Goal: Task Accomplishment & Management: Book appointment/travel/reservation

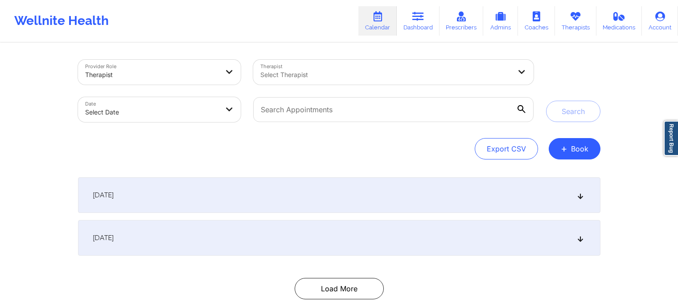
click at [577, 152] on button "+ Book" at bounding box center [575, 148] width 52 height 21
click at [585, 25] on link "Therapists" at bounding box center [575, 20] width 41 height 29
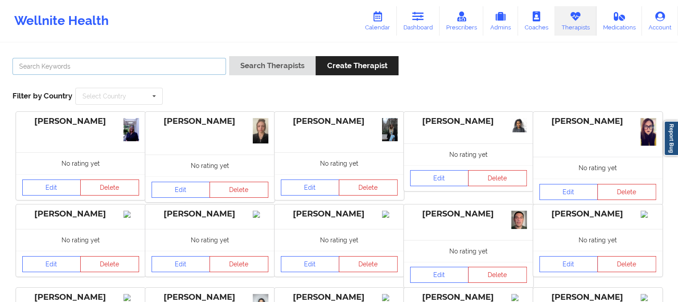
click at [23, 66] on input "text" at bounding box center [119, 66] width 214 height 17
paste input "[PERSON_NAME]"
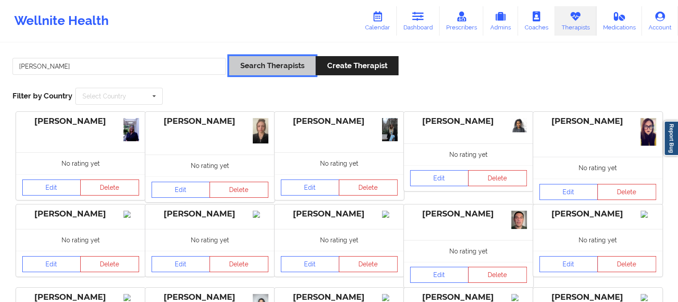
click at [284, 67] on button "Search Therapists" at bounding box center [272, 65] width 87 height 19
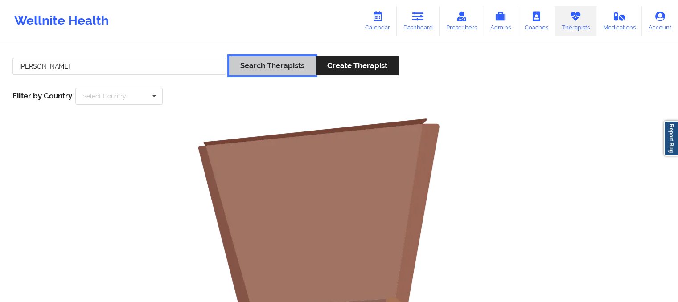
click at [276, 63] on button "Search Therapists" at bounding box center [272, 65] width 87 height 19
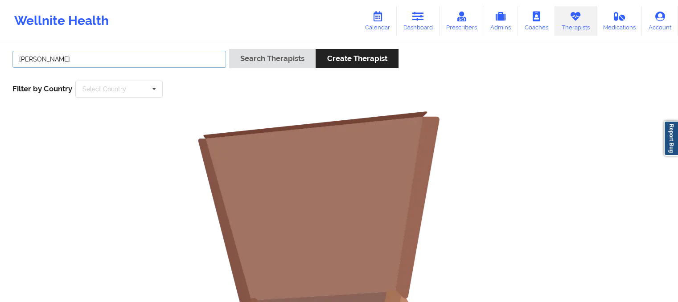
click at [37, 56] on input "[PERSON_NAME]" at bounding box center [119, 59] width 214 height 17
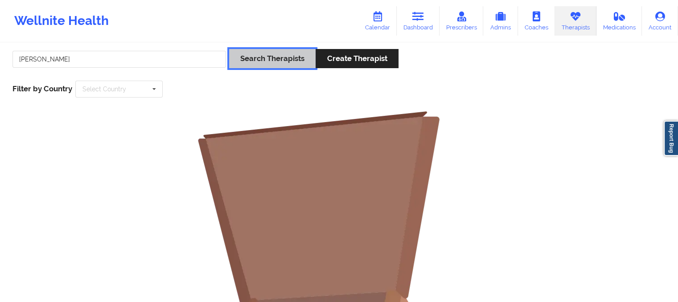
click at [286, 62] on button "Search Therapists" at bounding box center [272, 58] width 87 height 19
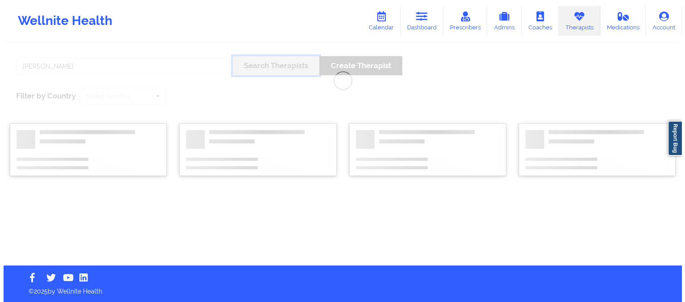
scroll to position [0, 0]
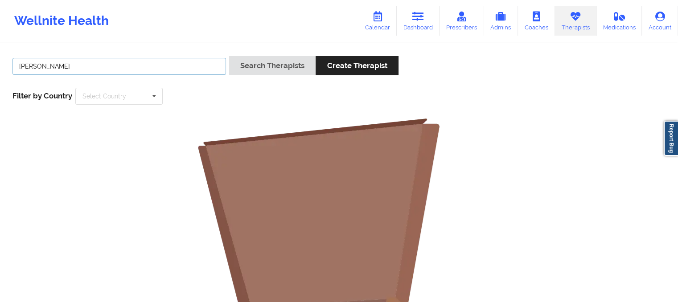
click at [117, 65] on input "[PERSON_NAME]" at bounding box center [119, 66] width 214 height 17
type input "[PERSON_NAME]"
click at [229, 56] on button "Search Therapists" at bounding box center [272, 65] width 87 height 19
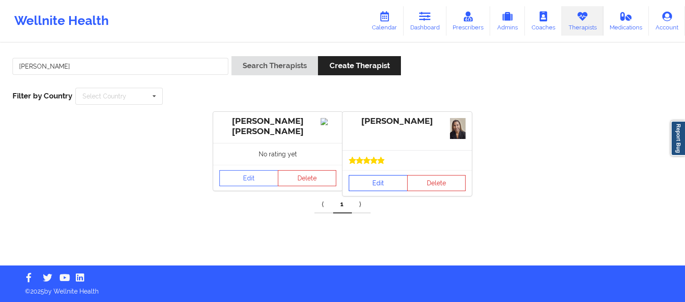
click at [376, 187] on link "Edit" at bounding box center [378, 183] width 59 height 16
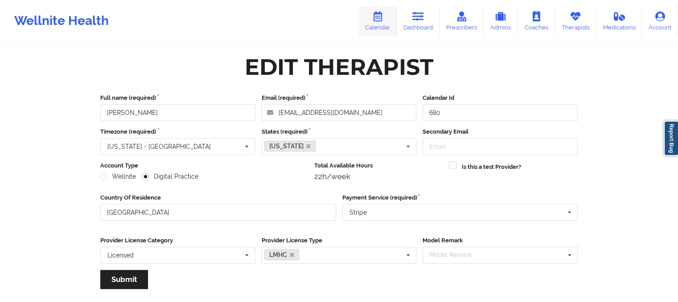
click at [397, 18] on link "Calendar" at bounding box center [378, 20] width 38 height 29
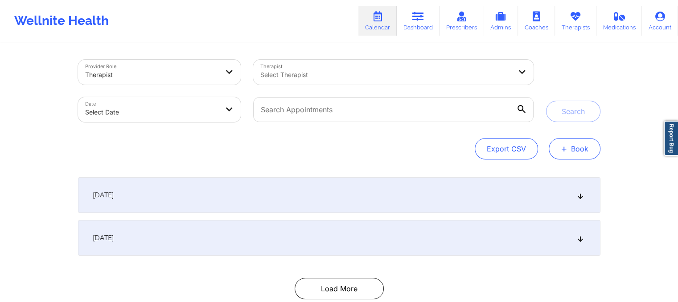
click at [573, 150] on button "+ Book" at bounding box center [575, 148] width 52 height 21
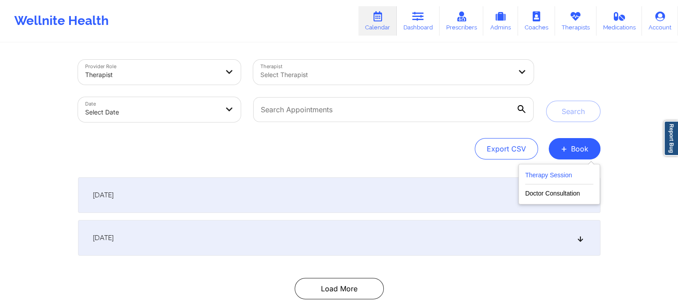
click at [553, 184] on button "Therapy Session" at bounding box center [559, 177] width 68 height 15
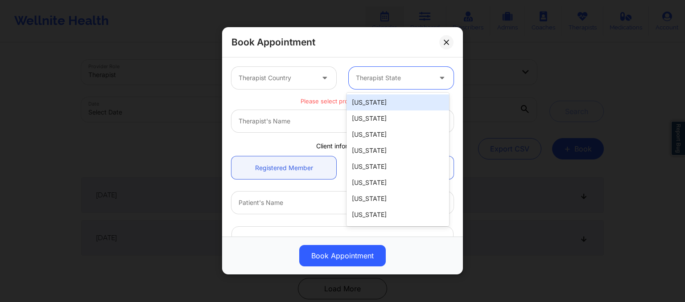
click at [381, 74] on div at bounding box center [393, 78] width 75 height 11
type input "ma"
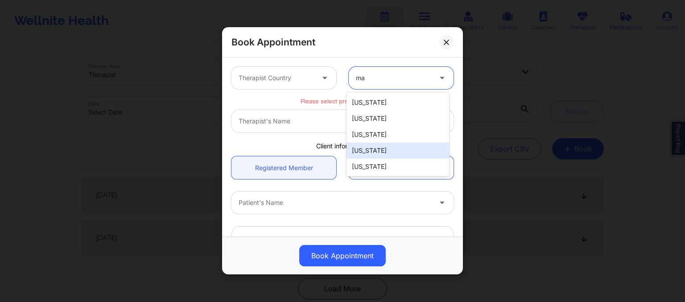
click at [381, 152] on div "[US_STATE]" at bounding box center [398, 151] width 103 height 16
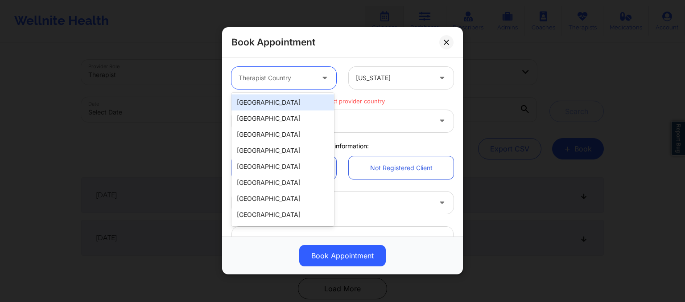
click at [312, 83] on div at bounding box center [276, 78] width 75 height 11
click at [298, 105] on div "[GEOGRAPHIC_DATA]" at bounding box center [282, 103] width 103 height 16
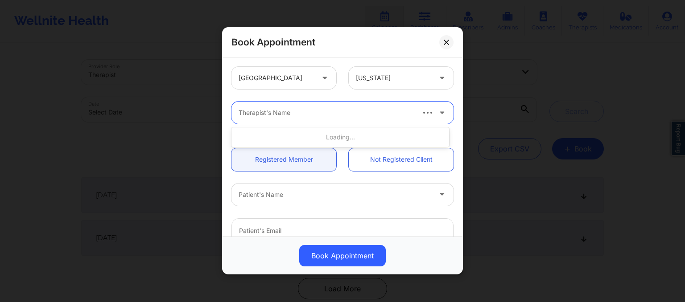
click at [259, 115] on div at bounding box center [326, 113] width 175 height 11
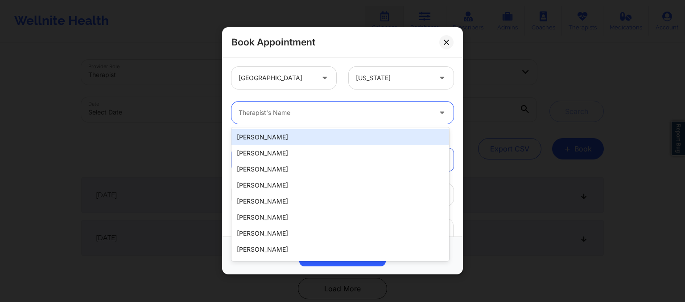
paste input "[PERSON_NAME]"
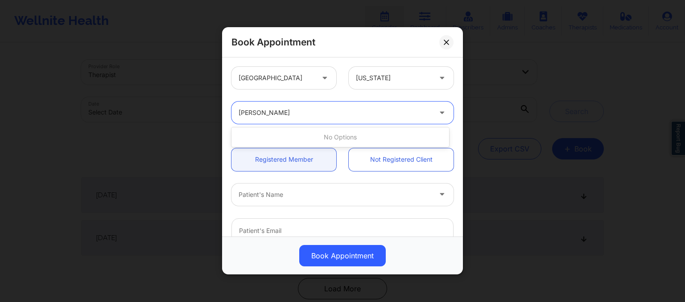
click at [257, 113] on input "[PERSON_NAME]" at bounding box center [265, 113] width 53 height 9
type input "[PERSON_NAME]"
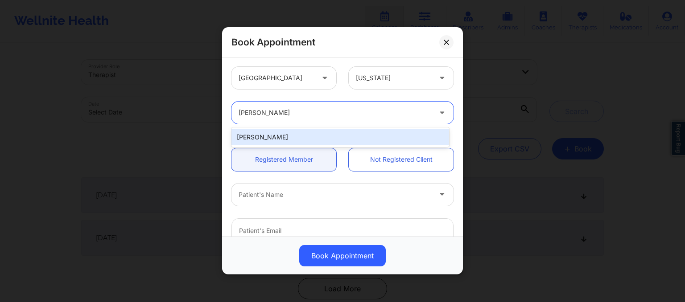
click at [265, 136] on div "[PERSON_NAME]" at bounding box center [340, 137] width 218 height 16
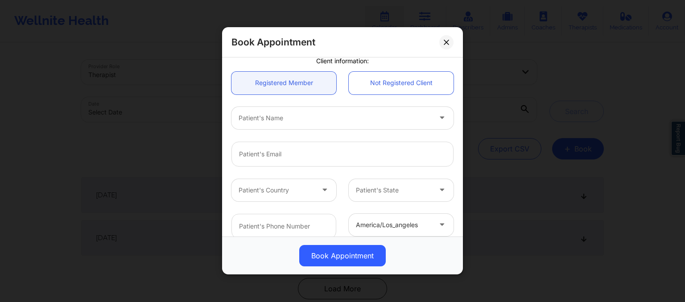
scroll to position [81, 0]
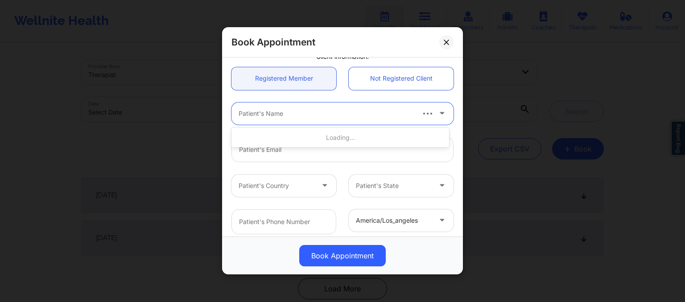
click at [256, 109] on div at bounding box center [326, 113] width 175 height 11
type input "[PERSON_NAME]"
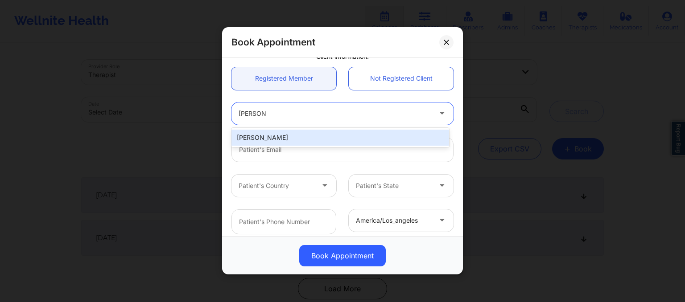
click at [318, 141] on div "[PERSON_NAME]" at bounding box center [340, 138] width 218 height 16
type input "[EMAIL_ADDRESS][DOMAIN_NAME]"
type input "[PHONE_NUMBER]"
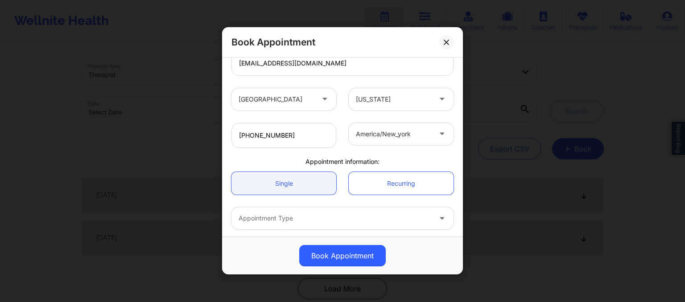
scroll to position [205, 0]
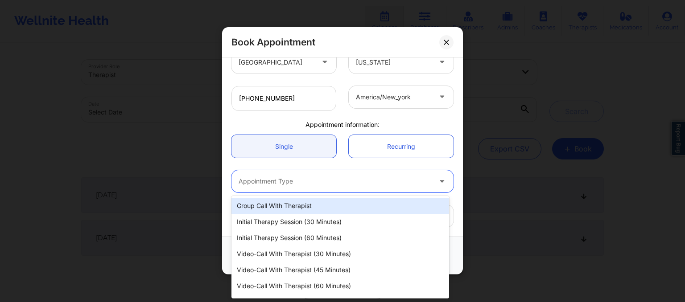
click at [296, 179] on div at bounding box center [335, 182] width 193 height 11
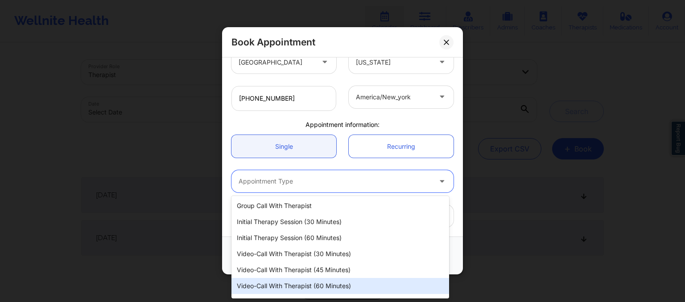
click at [316, 285] on div "Video-Call with Therapist (60 minutes)" at bounding box center [340, 286] width 218 height 16
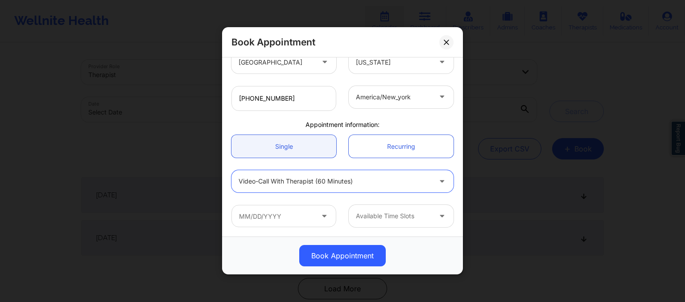
click at [368, 222] on div at bounding box center [393, 216] width 75 height 11
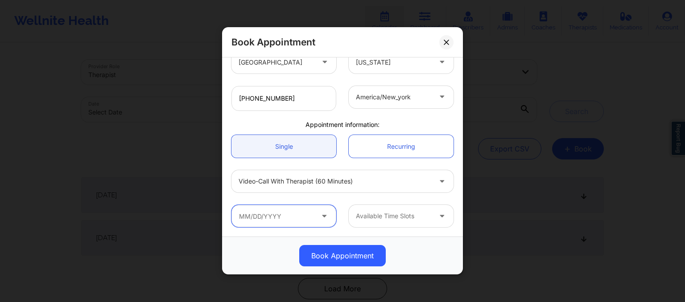
click at [283, 219] on input "text" at bounding box center [283, 216] width 105 height 22
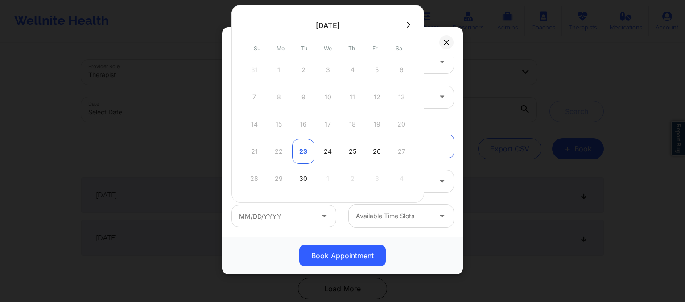
click at [306, 149] on div "23" at bounding box center [303, 151] width 22 height 25
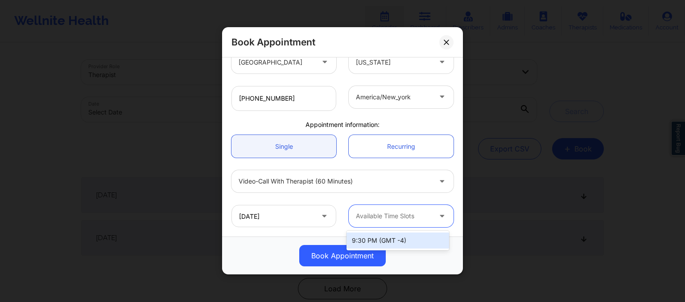
click at [373, 215] on div at bounding box center [393, 216] width 75 height 11
click at [384, 246] on div "9:30 PM (GMT -4)" at bounding box center [398, 241] width 103 height 16
click at [441, 215] on icon at bounding box center [442, 215] width 9 height 8
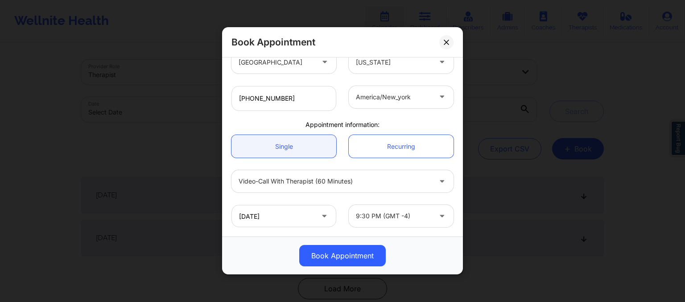
click at [325, 215] on icon at bounding box center [324, 215] width 9 height 8
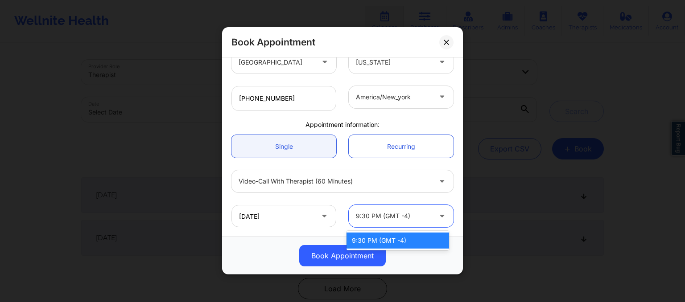
click at [383, 222] on div at bounding box center [393, 216] width 75 height 11
click at [384, 238] on div "9:30 PM (GMT -4)" at bounding box center [398, 241] width 103 height 16
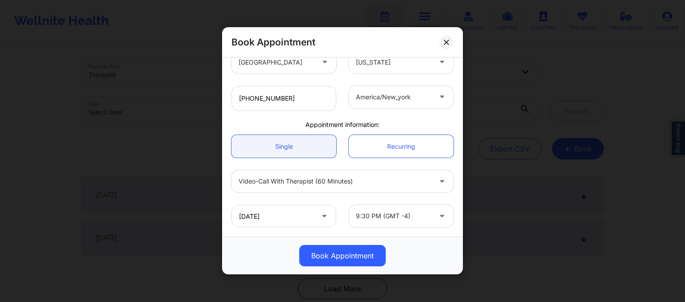
click at [323, 218] on icon at bounding box center [324, 215] width 9 height 8
click at [320, 215] on icon at bounding box center [324, 215] width 9 height 8
click at [264, 215] on input "[DATE]" at bounding box center [283, 216] width 105 height 22
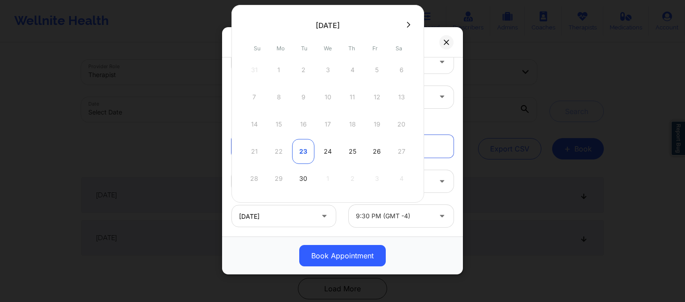
click at [299, 154] on div "23" at bounding box center [303, 151] width 22 height 25
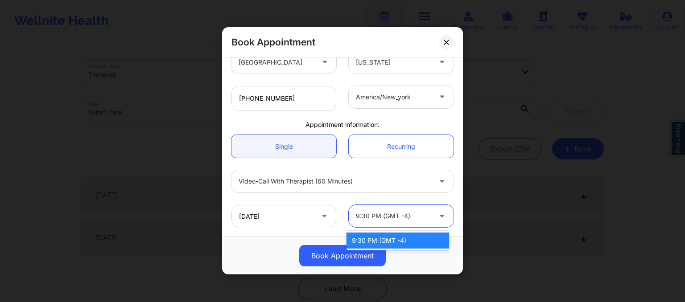
click at [401, 214] on div at bounding box center [393, 216] width 75 height 11
click at [401, 235] on div "9:30 PM (GMT -4)" at bounding box center [398, 241] width 103 height 16
click at [382, 215] on div at bounding box center [393, 216] width 75 height 11
click at [384, 240] on div "9:30 PM (GMT -4)" at bounding box center [398, 241] width 103 height 16
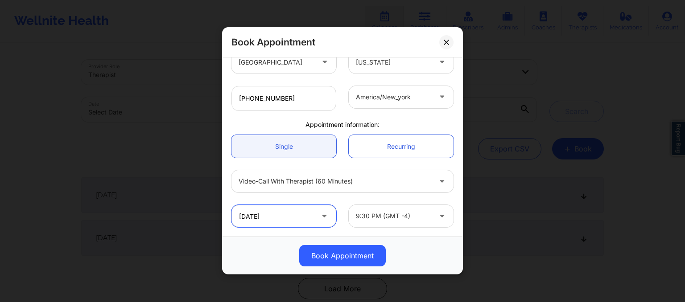
click at [308, 219] on input "[DATE]" at bounding box center [283, 216] width 105 height 22
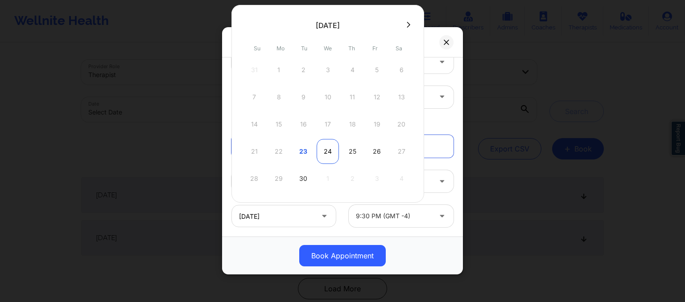
click at [328, 148] on div "24" at bounding box center [328, 151] width 22 height 25
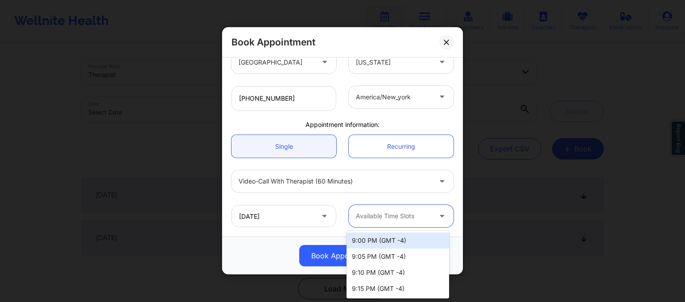
click at [421, 220] on div at bounding box center [393, 216] width 75 height 11
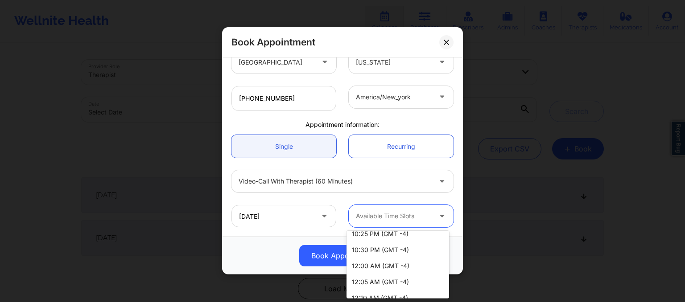
scroll to position [353, 0]
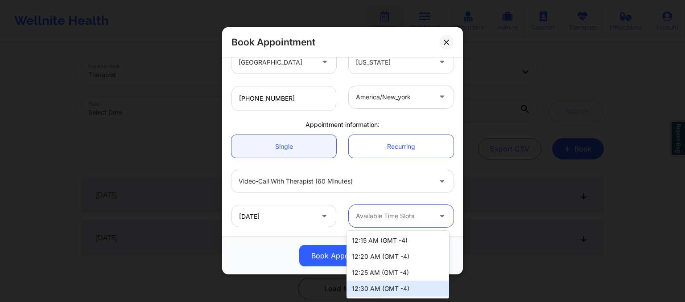
click at [376, 286] on div "12:30 AM (GMT -4)" at bounding box center [398, 289] width 103 height 16
click at [388, 211] on div at bounding box center [393, 216] width 75 height 11
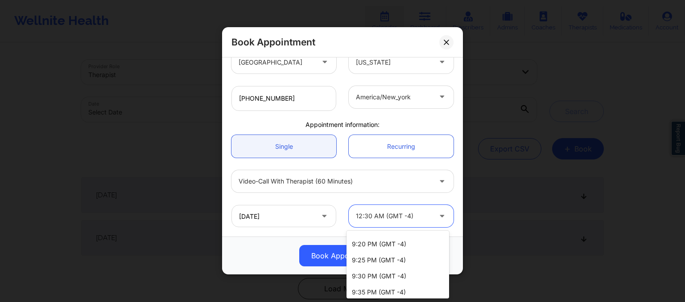
scroll to position [0, 0]
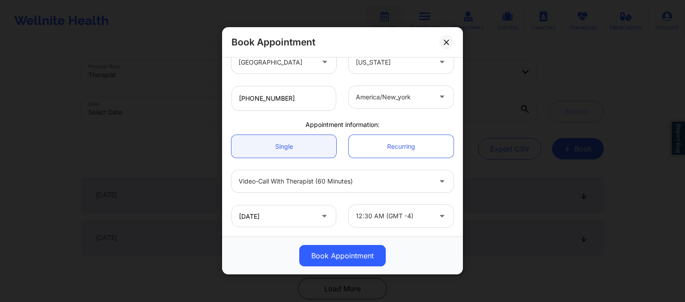
click at [335, 200] on div "[DATE] 12:30 AM (GMT -4)" at bounding box center [342, 216] width 235 height 35
click at [299, 215] on input "[DATE]" at bounding box center [283, 216] width 105 height 22
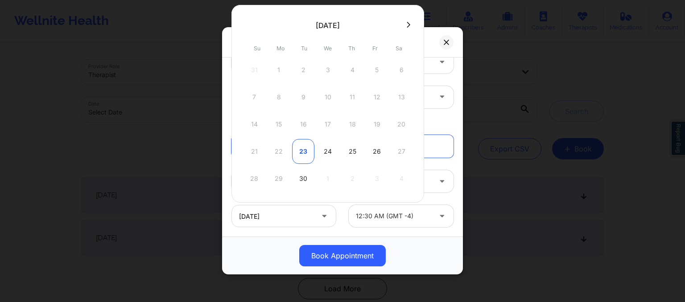
click at [303, 151] on div "23" at bounding box center [303, 151] width 22 height 25
type input "[DATE]"
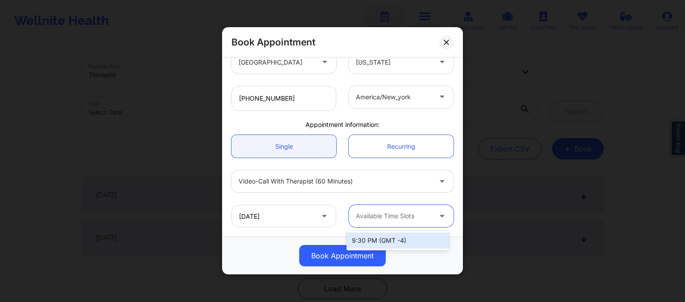
click at [418, 215] on div at bounding box center [393, 216] width 75 height 11
click at [413, 240] on div "9:30 PM (GMT -4)" at bounding box center [398, 241] width 103 height 16
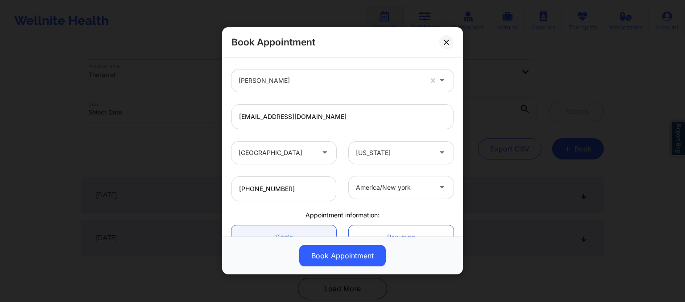
scroll to position [205, 0]
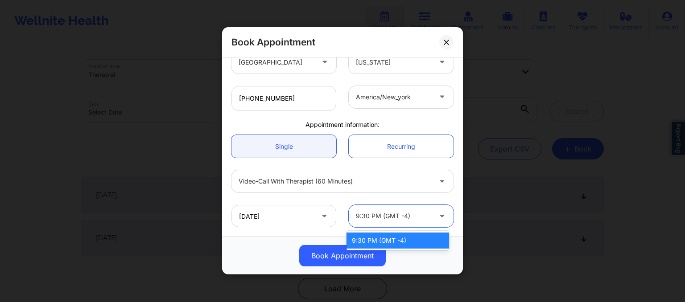
click at [403, 216] on div at bounding box center [393, 216] width 75 height 11
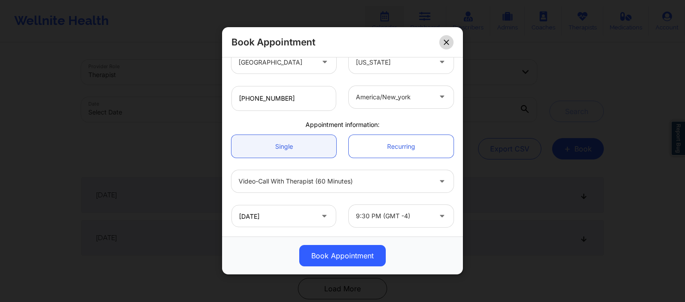
click at [442, 45] on button at bounding box center [446, 42] width 14 height 14
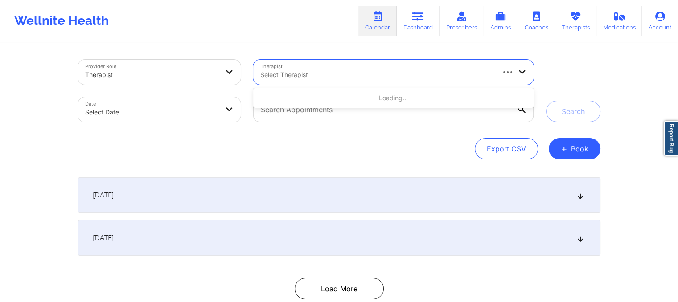
click at [533, 66] on div at bounding box center [514, 72] width 39 height 25
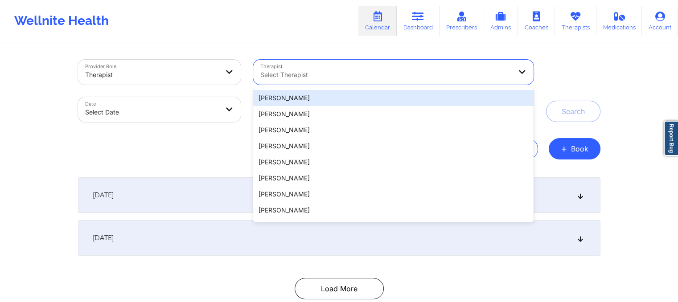
click at [580, 70] on div "Search" at bounding box center [573, 91] width 54 height 62
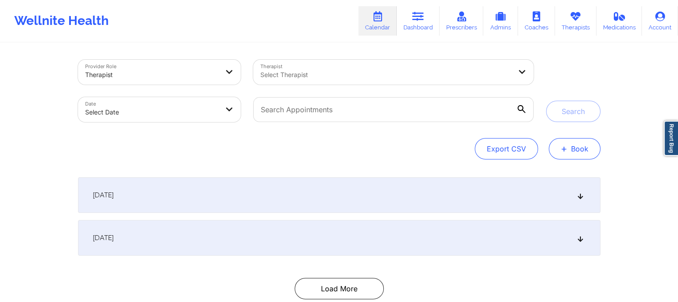
click at [580, 153] on button "+ Book" at bounding box center [575, 148] width 52 height 21
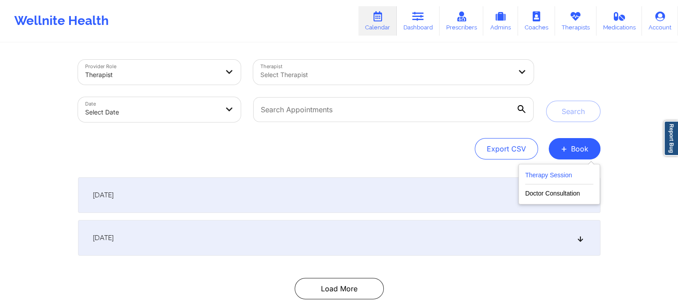
click at [566, 181] on button "Therapy Session" at bounding box center [559, 177] width 68 height 15
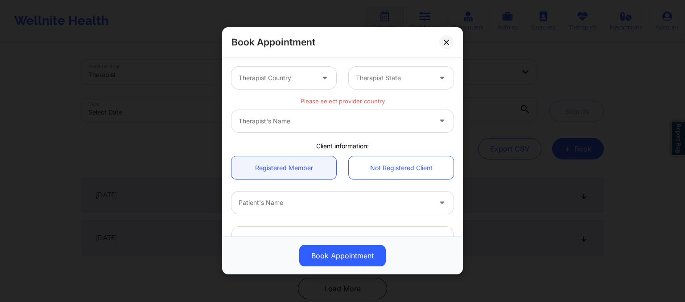
click at [241, 203] on div at bounding box center [335, 203] width 193 height 11
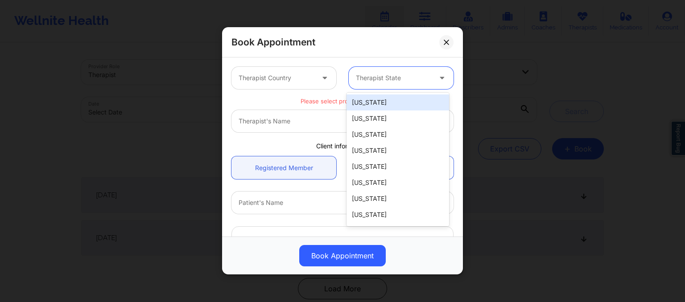
click at [405, 76] on div at bounding box center [393, 78] width 75 height 11
type input "new"
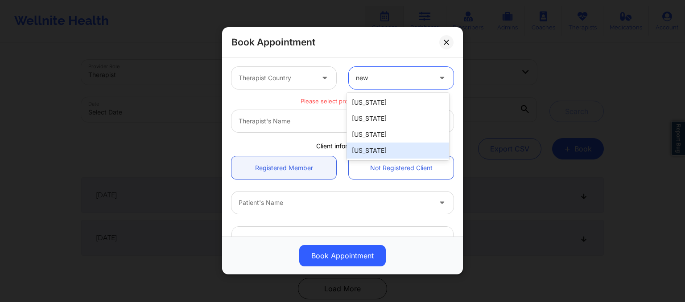
click at [376, 145] on div "[US_STATE]" at bounding box center [398, 151] width 103 height 16
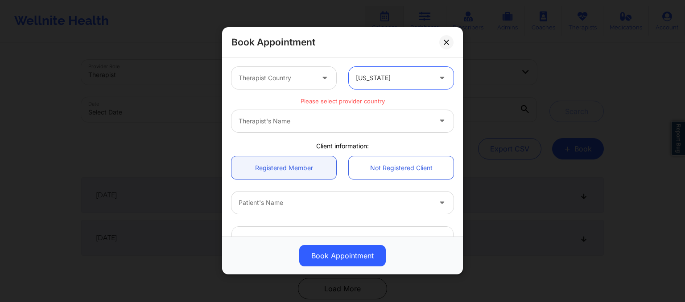
click at [279, 78] on div at bounding box center [276, 78] width 75 height 11
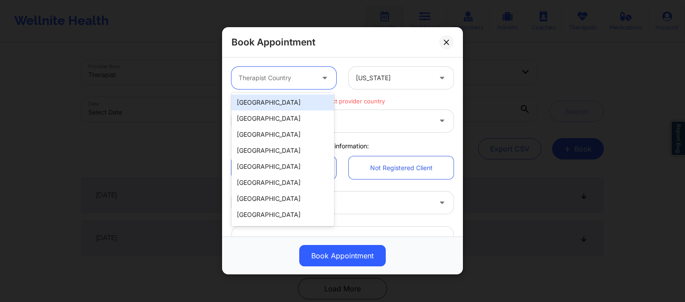
type input "u"
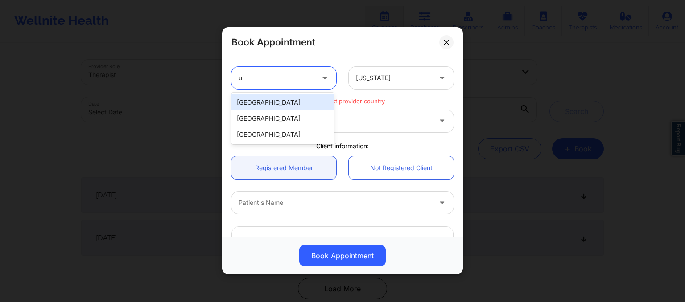
click at [275, 105] on div "[GEOGRAPHIC_DATA]" at bounding box center [282, 103] width 103 height 16
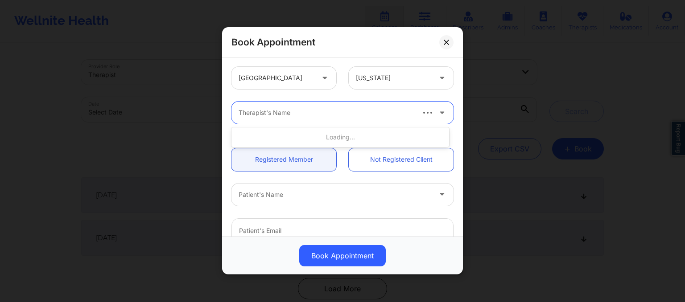
click at [238, 113] on div "Therapist's Name" at bounding box center [322, 113] width 183 height 22
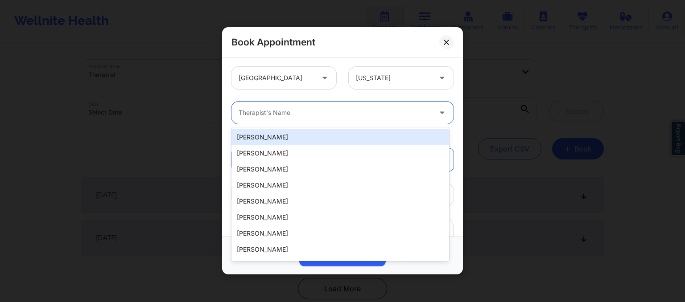
paste input "[PERSON_NAME]"
type input "[PERSON_NAME]"
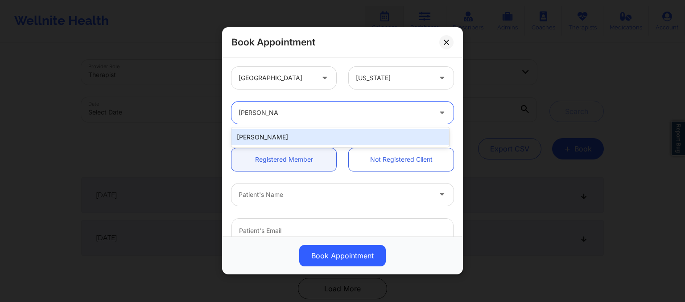
click at [296, 140] on div "[PERSON_NAME]" at bounding box center [340, 137] width 218 height 16
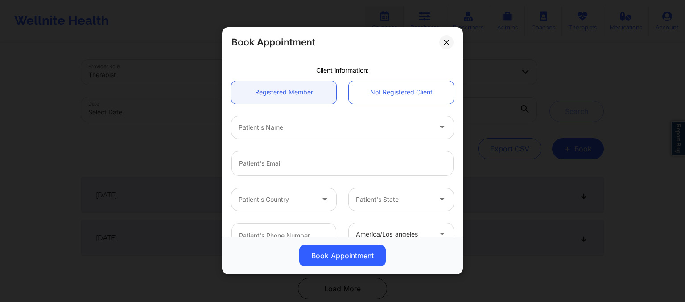
scroll to position [68, 0]
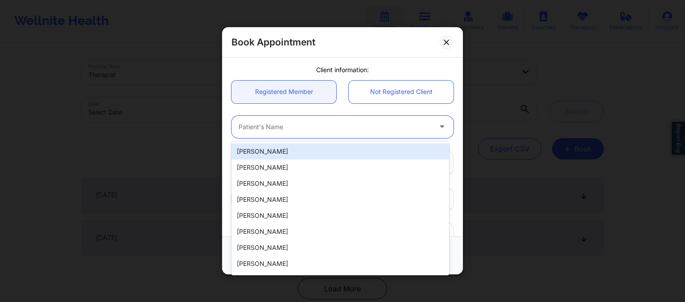
click at [258, 129] on div at bounding box center [335, 127] width 193 height 11
paste input "[PERSON_NAME]"
type input "[PERSON_NAME]"
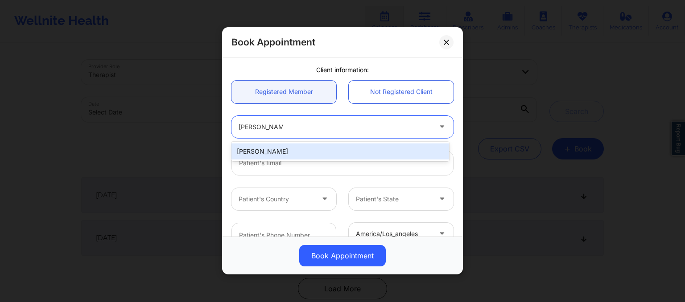
click at [275, 155] on div "[PERSON_NAME]" at bounding box center [340, 152] width 218 height 16
type input "[EMAIL_ADDRESS][DOMAIN_NAME]"
type input "[PHONE_NUMBER]"
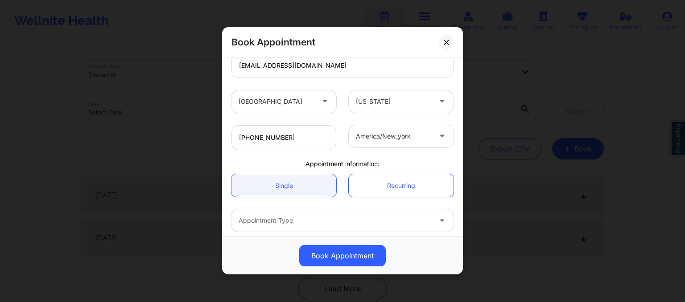
scroll to position [205, 0]
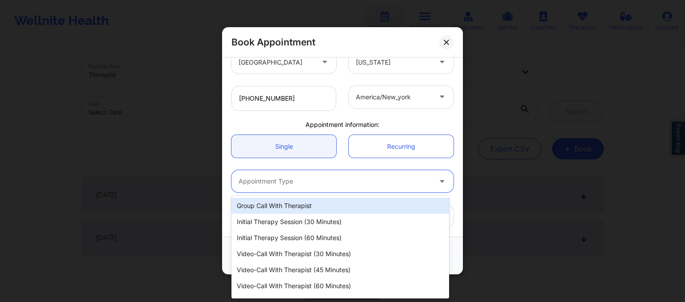
click at [253, 179] on div at bounding box center [335, 182] width 193 height 11
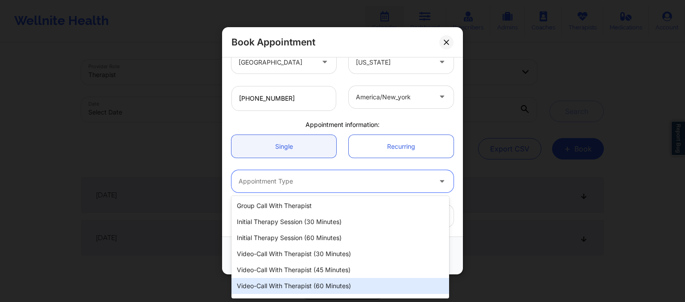
click at [276, 286] on div "Video-Call with Therapist (60 minutes)" at bounding box center [340, 286] width 218 height 16
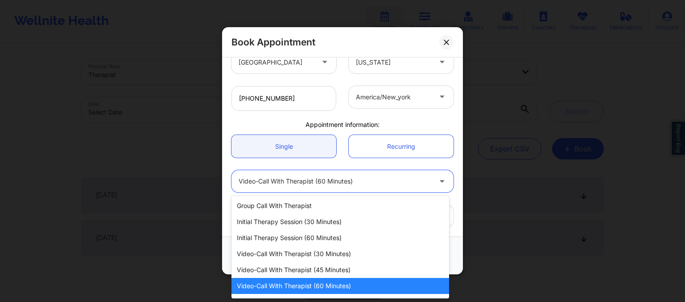
click at [341, 187] on div "Video-Call with Therapist (60 minutes)" at bounding box center [335, 181] width 193 height 22
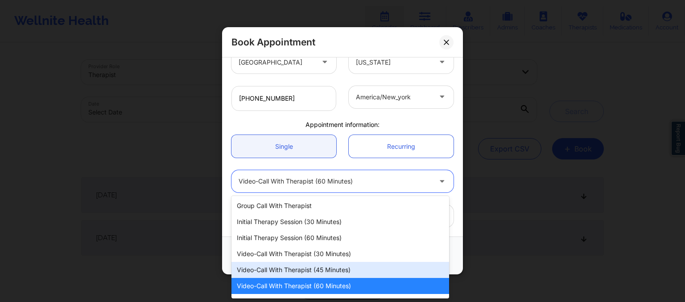
click at [336, 264] on div "Video-Call with Therapist (45 minutes)" at bounding box center [340, 270] width 218 height 16
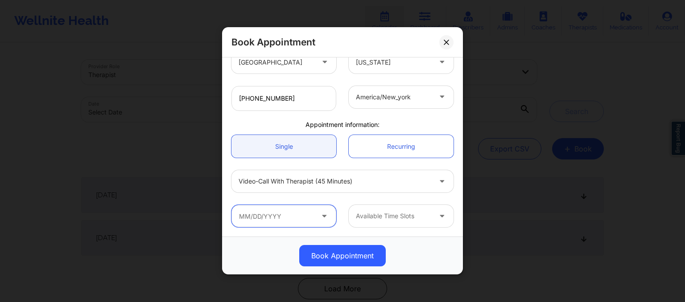
click at [284, 223] on input "text" at bounding box center [283, 216] width 105 height 22
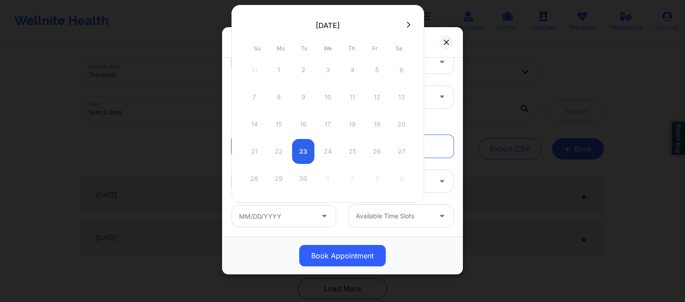
click at [301, 157] on div "21 22 23 24 25 26 27" at bounding box center [327, 151] width 169 height 25
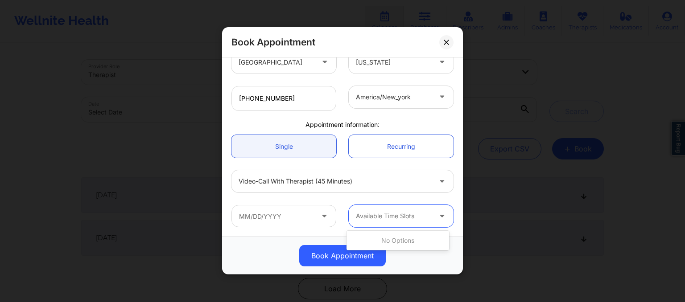
click at [371, 210] on div "Available Time Slots" at bounding box center [390, 216] width 83 height 22
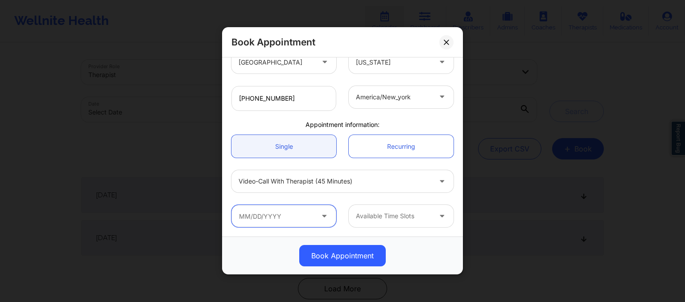
click at [304, 213] on input "text" at bounding box center [283, 216] width 105 height 22
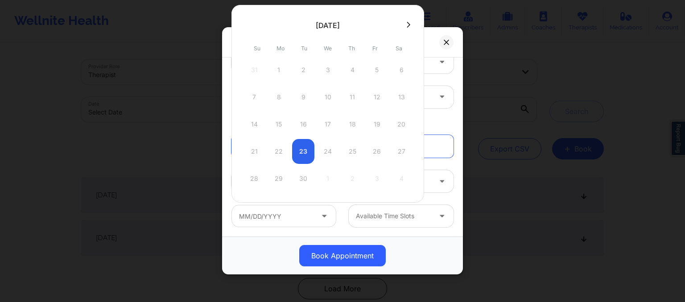
click at [298, 142] on div "21 22 23 24 25 26 27" at bounding box center [327, 151] width 169 height 25
click at [302, 159] on div "21 22 23 24 25 26 27" at bounding box center [327, 151] width 169 height 25
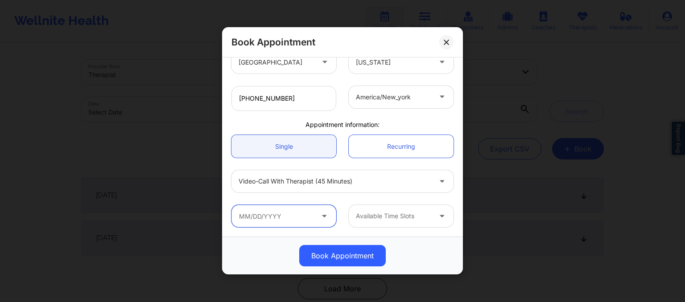
click at [302, 223] on input "text" at bounding box center [283, 216] width 105 height 22
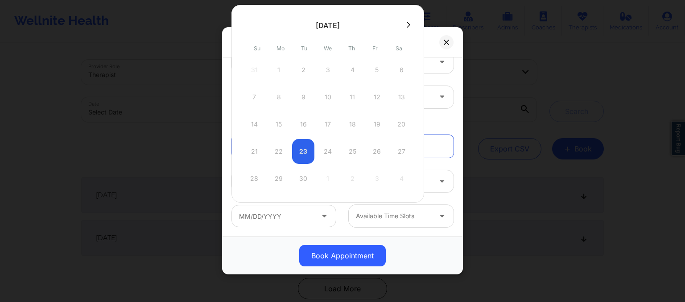
click at [419, 221] on div at bounding box center [393, 216] width 75 height 11
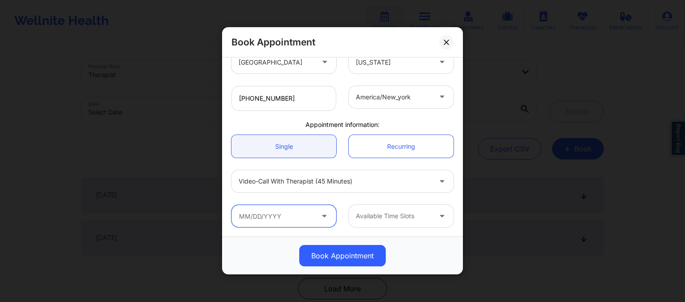
click at [257, 219] on input "text" at bounding box center [283, 216] width 105 height 22
click at [280, 231] on div "Available Time Slots" at bounding box center [342, 216] width 235 height 35
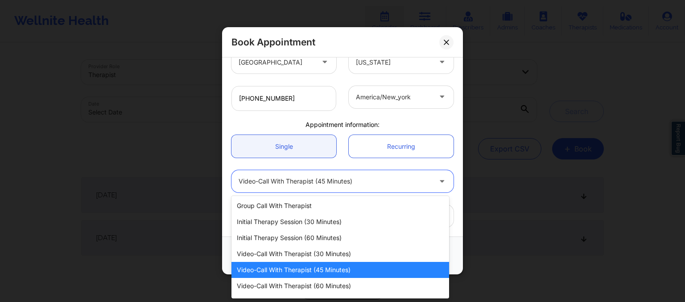
click at [314, 188] on div "Video-Call with Therapist (45 minutes)" at bounding box center [335, 181] width 193 height 22
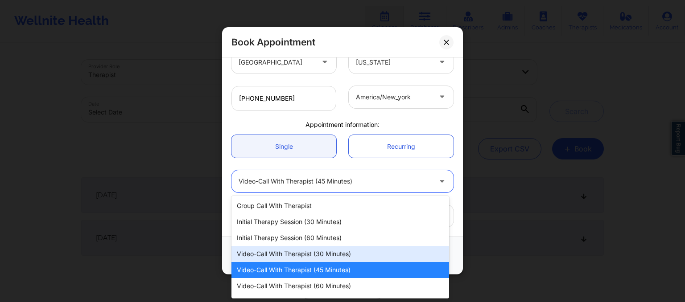
click at [299, 254] on div "Video-Call with Therapist (30 minutes)" at bounding box center [340, 254] width 218 height 16
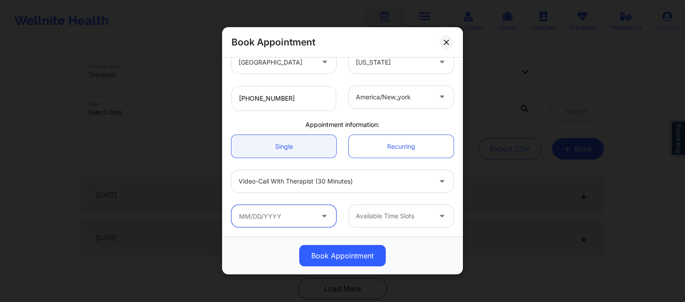
click at [278, 218] on input "text" at bounding box center [283, 216] width 105 height 22
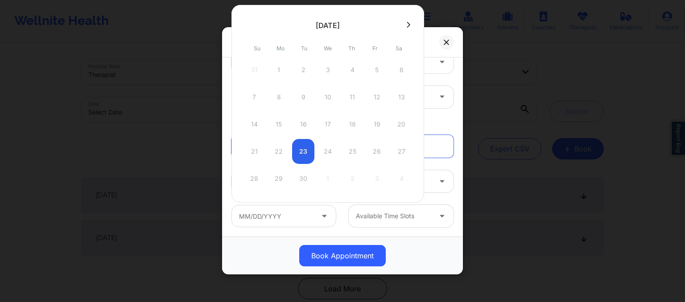
click at [302, 160] on div "21 22 23 24 25 26 27" at bounding box center [327, 151] width 169 height 25
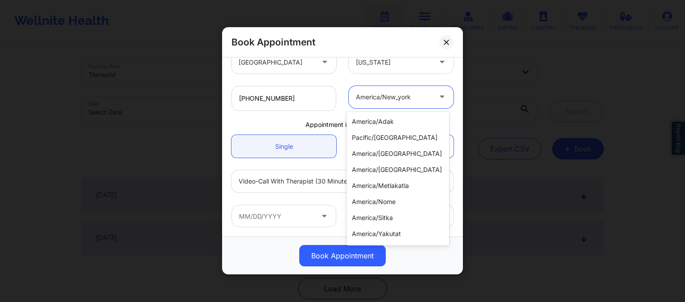
click at [439, 86] on div at bounding box center [442, 97] width 21 height 22
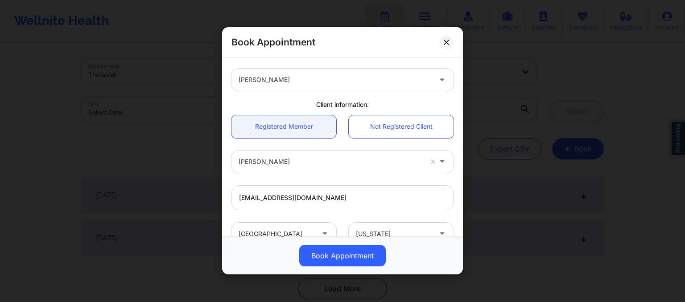
scroll to position [0, 0]
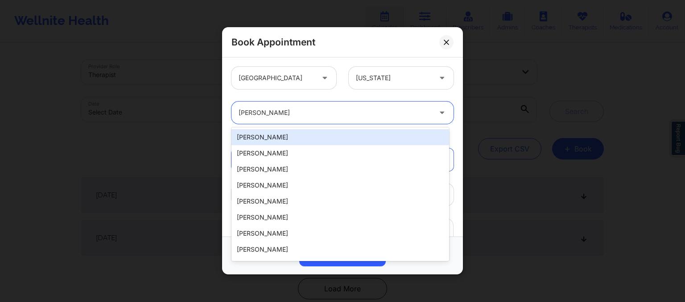
click at [296, 113] on div at bounding box center [335, 113] width 193 height 11
paste input "[PERSON_NAME]"
type input "[PERSON_NAME]"
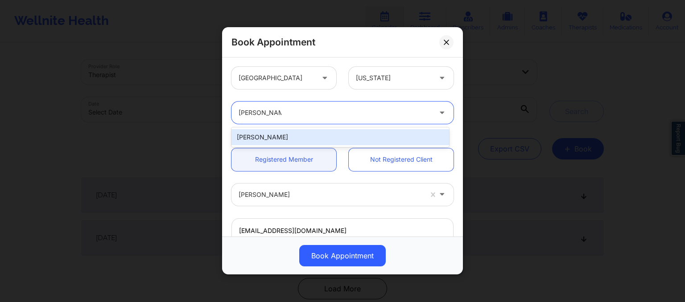
click at [272, 140] on div "[PERSON_NAME]" at bounding box center [340, 137] width 218 height 16
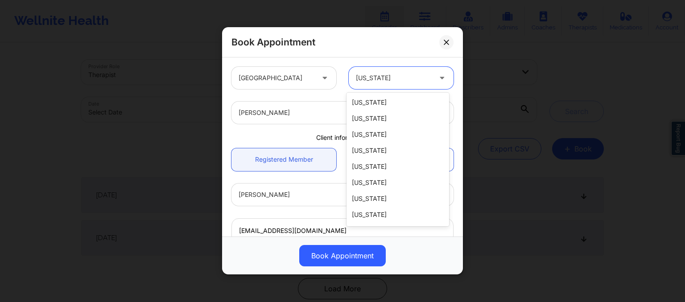
click at [392, 73] on div at bounding box center [393, 78] width 75 height 11
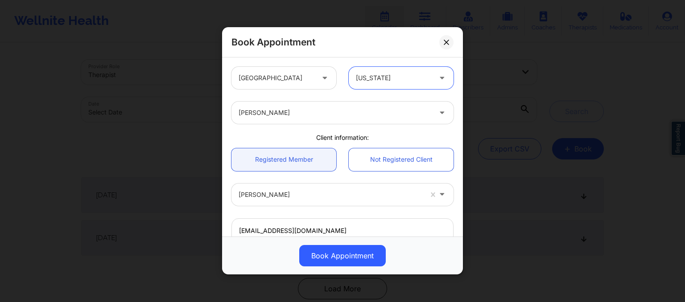
click at [388, 83] on div at bounding box center [393, 78] width 75 height 11
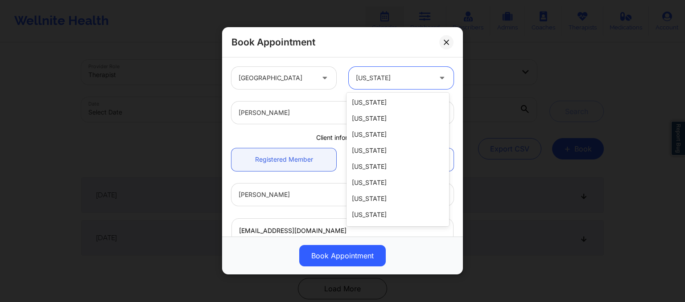
click at [388, 83] on div at bounding box center [393, 78] width 75 height 11
type input "mi"
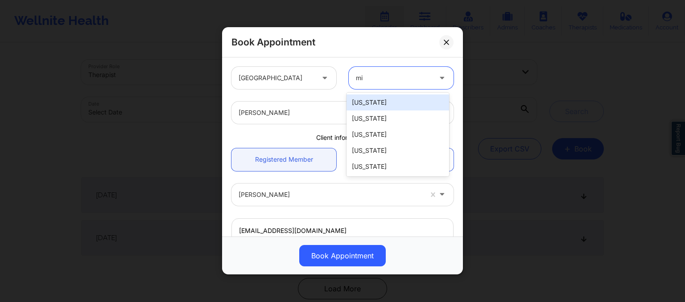
scroll to position [0, 0]
click at [376, 96] on div "[US_STATE]" at bounding box center [398, 103] width 103 height 16
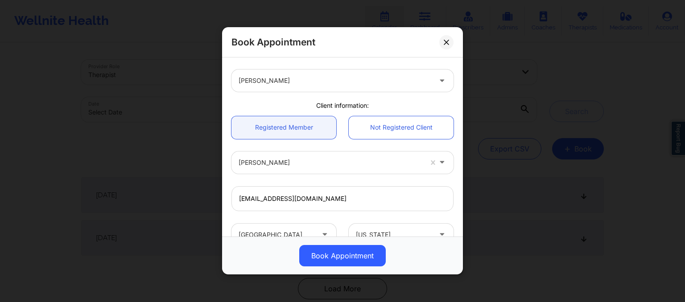
scroll to position [33, 0]
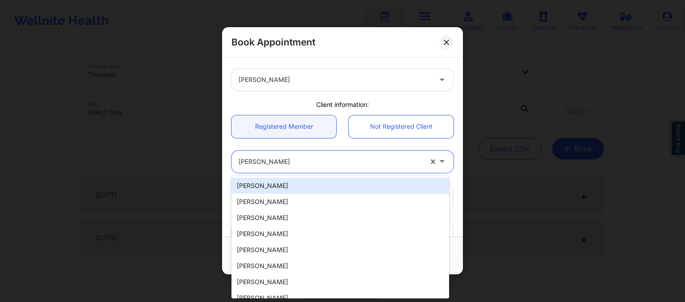
click at [297, 158] on div at bounding box center [331, 162] width 184 height 11
paste input "[PERSON_NAME]"
type input "[PERSON_NAME]"
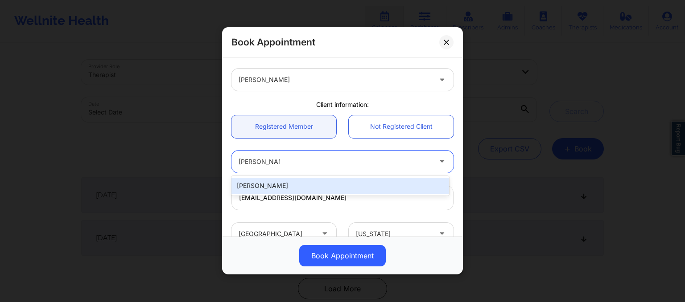
click at [262, 184] on div "[PERSON_NAME]" at bounding box center [340, 186] width 218 height 16
type input "[EMAIL_ADDRESS][DOMAIN_NAME]"
type input "[PHONE_NUMBER]"
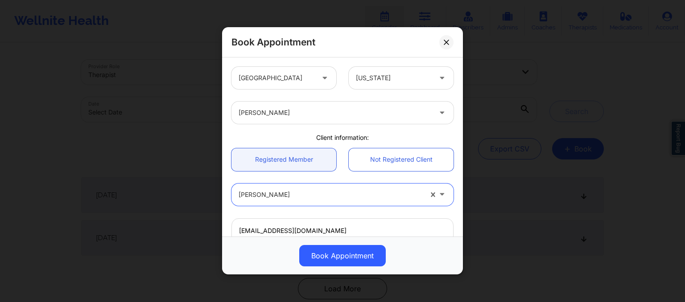
scroll to position [205, 0]
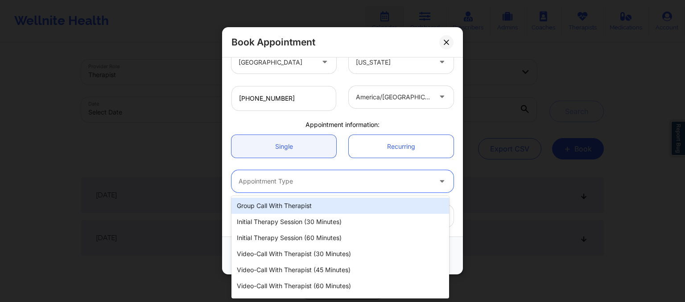
click at [295, 188] on div "Appointment Type" at bounding box center [331, 181] width 201 height 22
click at [285, 182] on div at bounding box center [335, 182] width 193 height 11
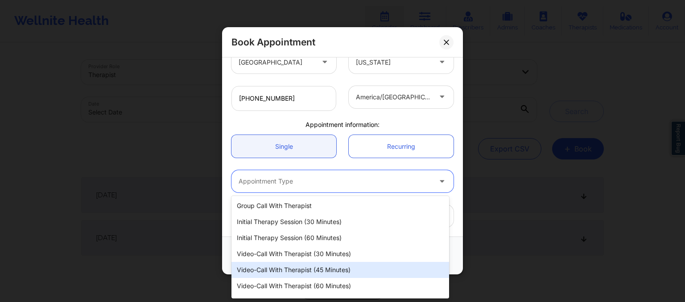
click at [285, 264] on div "Video-Call with Therapist (45 minutes)" at bounding box center [340, 270] width 218 height 16
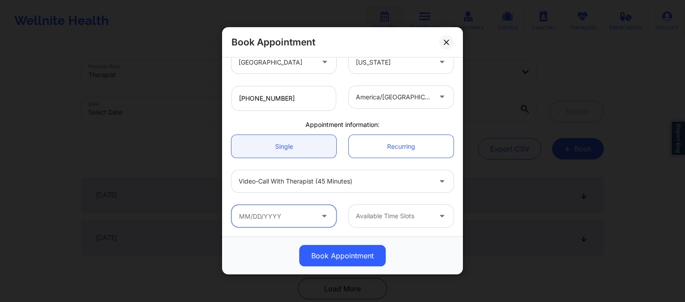
click at [260, 221] on input "text" at bounding box center [283, 216] width 105 height 22
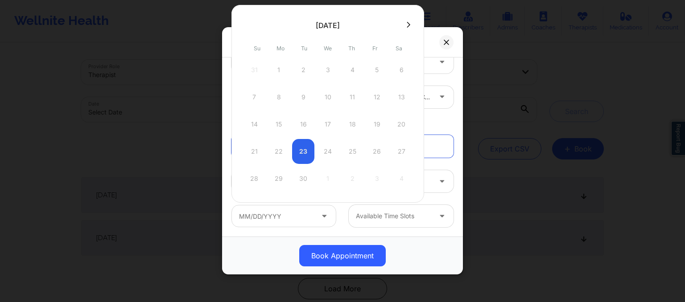
click at [299, 156] on div "21 22 23 24 25 26 27" at bounding box center [327, 151] width 169 height 25
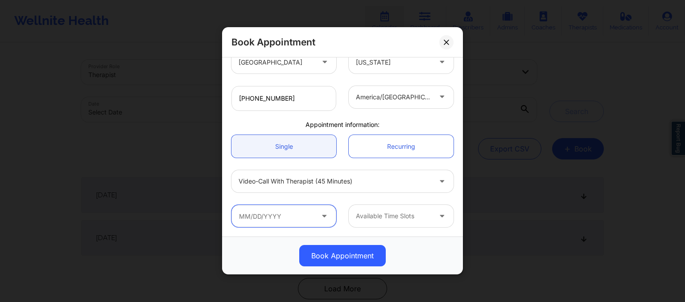
click at [317, 227] on input "text" at bounding box center [283, 216] width 105 height 22
click at [343, 210] on div "Available Time Slots" at bounding box center [401, 216] width 117 height 22
click at [320, 217] on icon at bounding box center [324, 215] width 9 height 8
click at [321, 218] on icon at bounding box center [324, 215] width 9 height 8
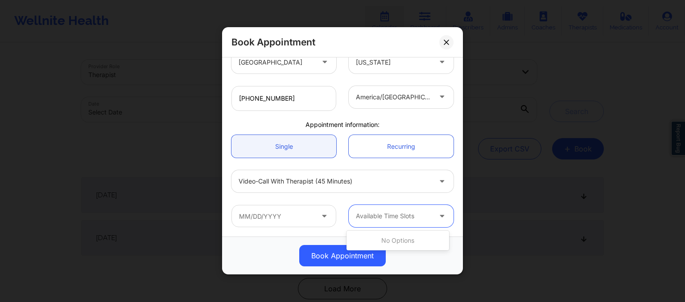
click at [440, 221] on div at bounding box center [443, 216] width 11 height 11
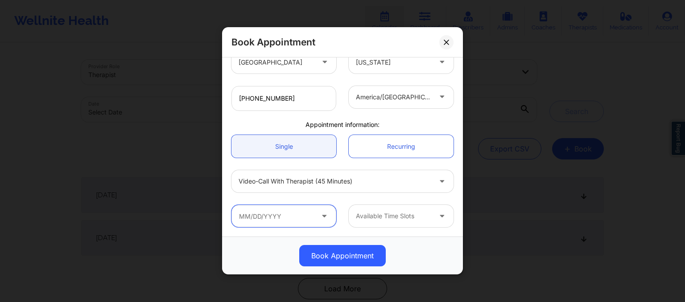
click at [318, 220] on input "text" at bounding box center [283, 216] width 105 height 22
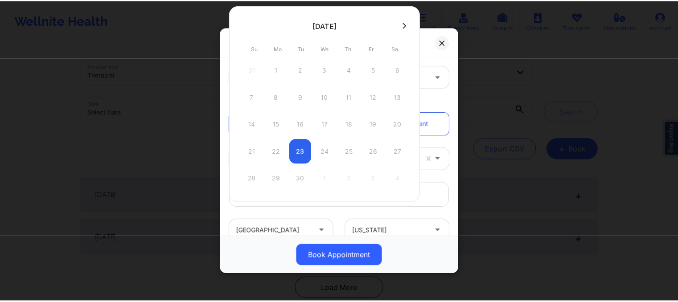
scroll to position [15, 0]
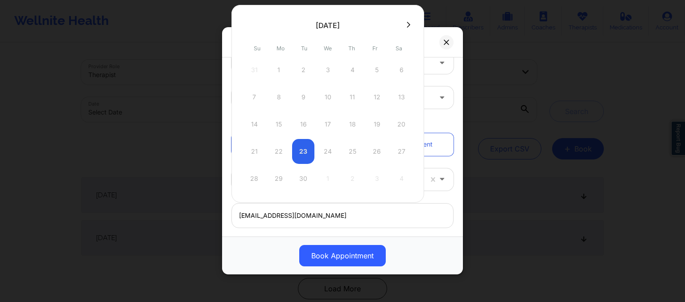
click at [299, 145] on div "21 22 23 24 25 26 27" at bounding box center [327, 151] width 169 height 25
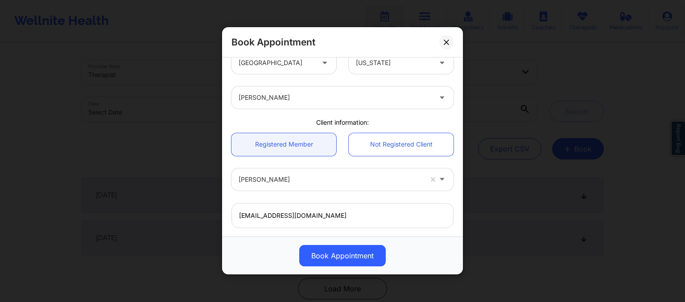
click at [537, 77] on div "Book Appointment [GEOGRAPHIC_DATA] [US_STATE] [PERSON_NAME] Client information:…" at bounding box center [342, 151] width 685 height 302
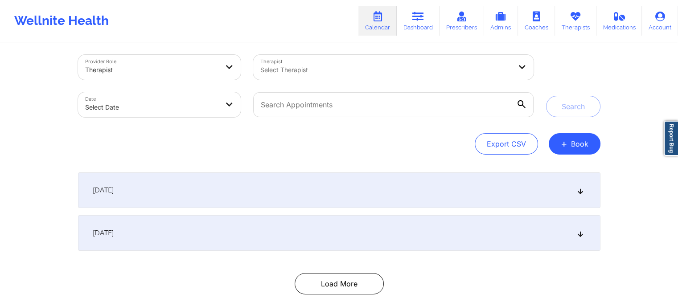
scroll to position [5, 0]
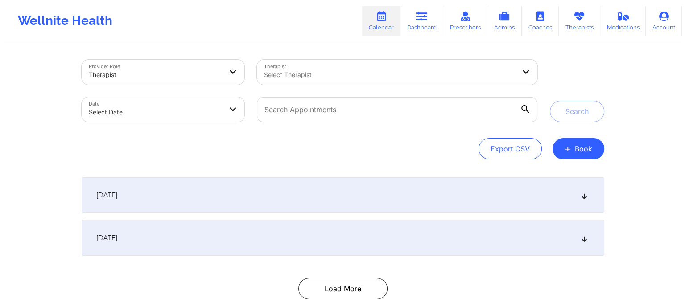
scroll to position [56, 0]
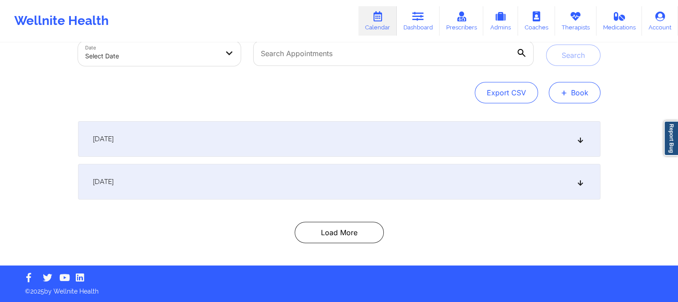
click at [574, 102] on button "+ Book" at bounding box center [575, 92] width 52 height 21
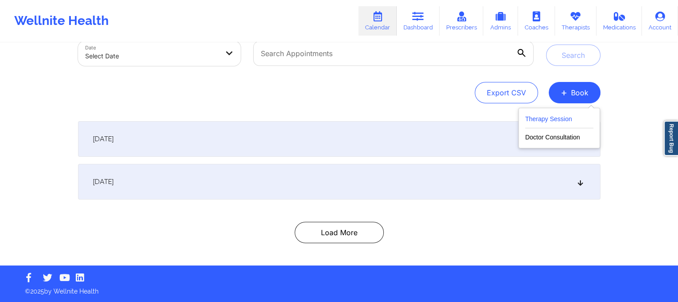
click at [562, 122] on button "Therapy Session" at bounding box center [559, 121] width 68 height 15
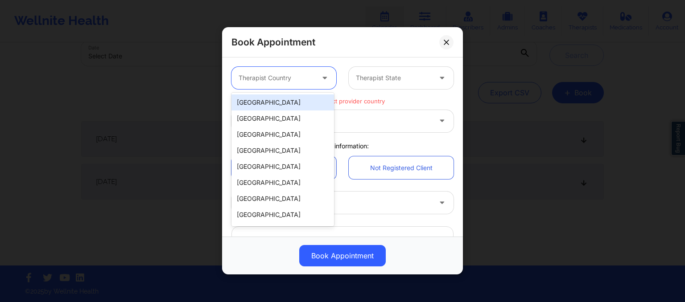
click at [312, 79] on div "Therapist Country" at bounding box center [272, 78] width 83 height 22
click at [300, 110] on div "[GEOGRAPHIC_DATA]" at bounding box center [282, 103] width 103 height 16
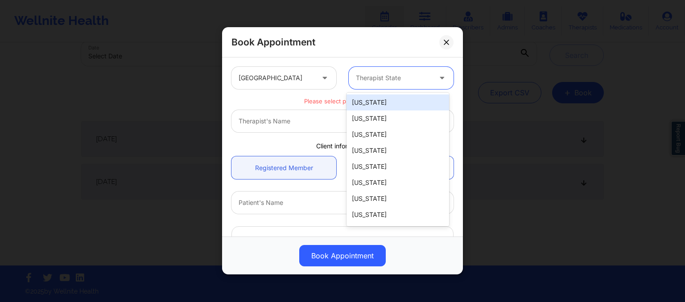
click at [373, 77] on div at bounding box center [393, 78] width 75 height 11
type input "mi"
click at [380, 107] on div "[US_STATE]" at bounding box center [398, 103] width 103 height 16
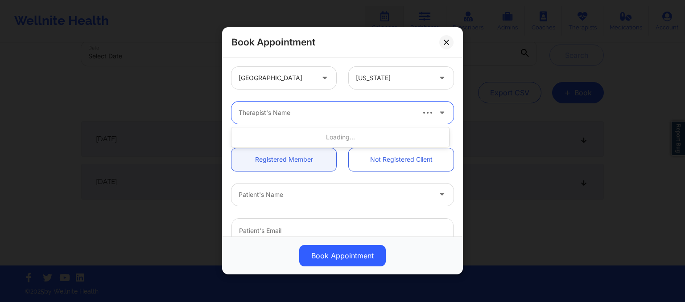
click at [330, 116] on div at bounding box center [326, 113] width 175 height 11
type input "david su"
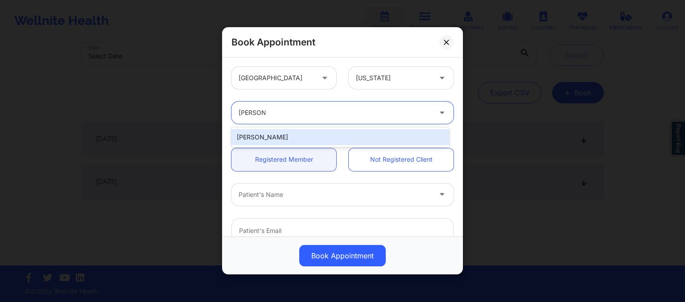
click at [311, 134] on div "[PERSON_NAME]" at bounding box center [340, 137] width 218 height 16
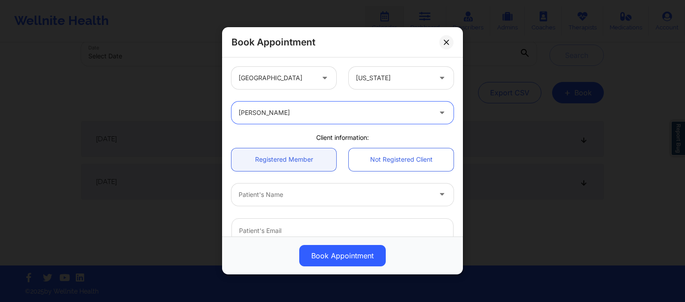
scroll to position [128, 0]
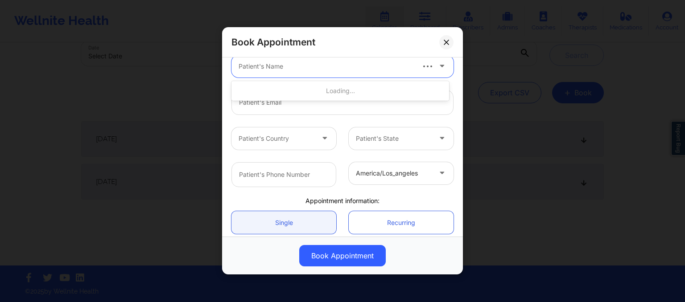
click at [259, 73] on div "Patient's Name" at bounding box center [322, 66] width 183 height 22
type input "eva ch"
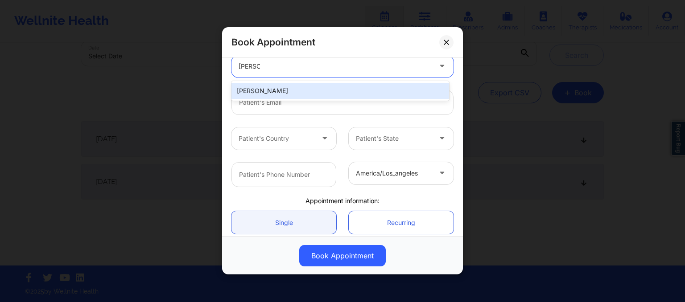
click at [280, 92] on div "[PERSON_NAME]" at bounding box center [340, 91] width 218 height 16
type input "[EMAIL_ADDRESS][DOMAIN_NAME]"
type input "[PHONE_NUMBER]"
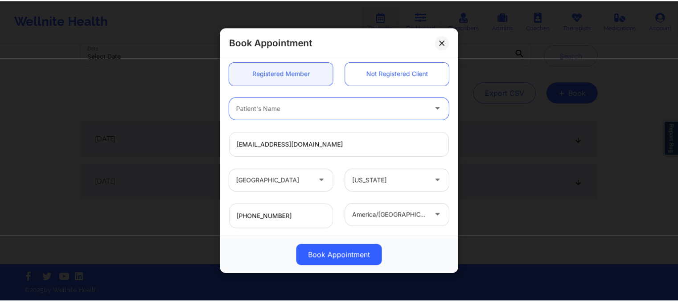
scroll to position [205, 0]
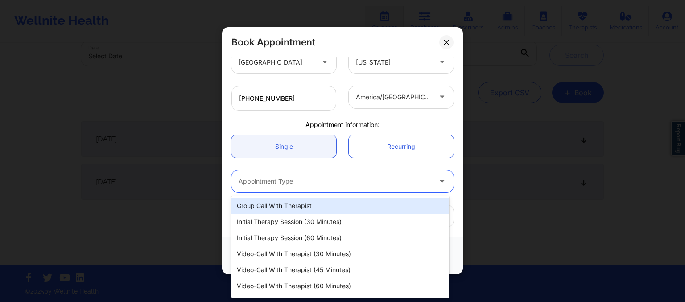
click at [262, 180] on div at bounding box center [335, 182] width 193 height 11
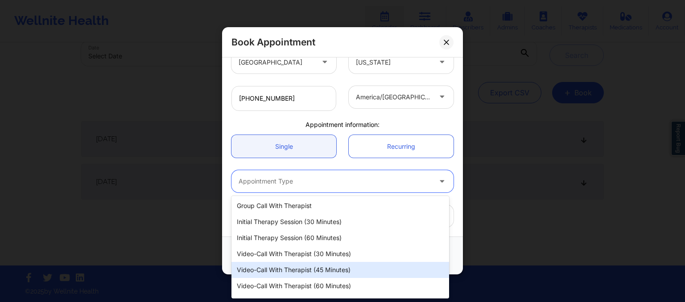
click at [274, 265] on div "Video-Call with Therapist (45 minutes)" at bounding box center [340, 270] width 218 height 16
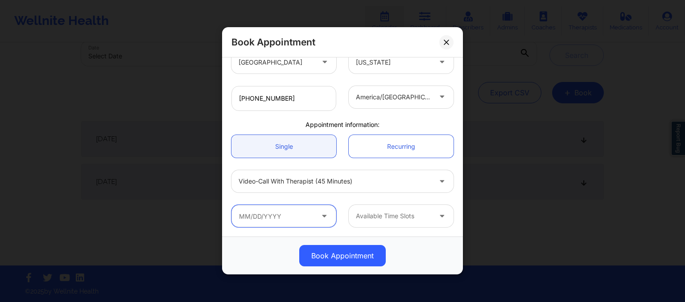
click at [277, 213] on input "text" at bounding box center [283, 216] width 105 height 22
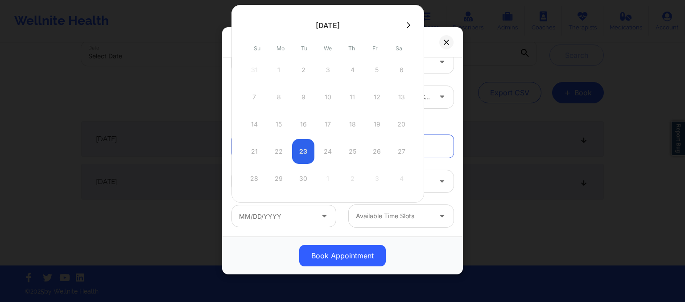
click at [307, 152] on div "21 22 23 24 25 26 27" at bounding box center [327, 151] width 169 height 25
click at [446, 44] on icon at bounding box center [446, 42] width 5 height 5
